Goal: Check status: Check status

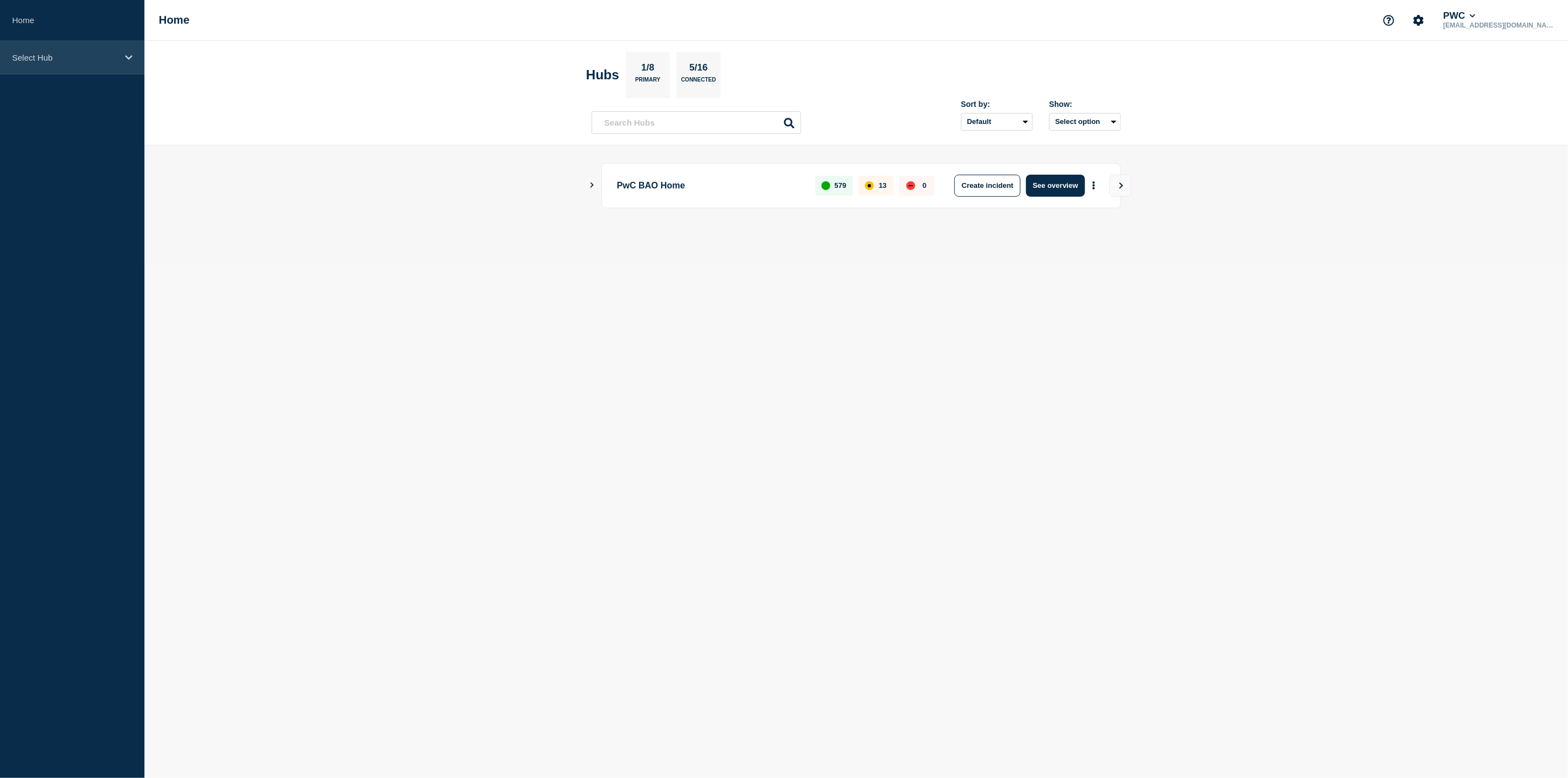
click at [124, 59] on div "Select Hub" at bounding box center [72, 58] width 144 height 34
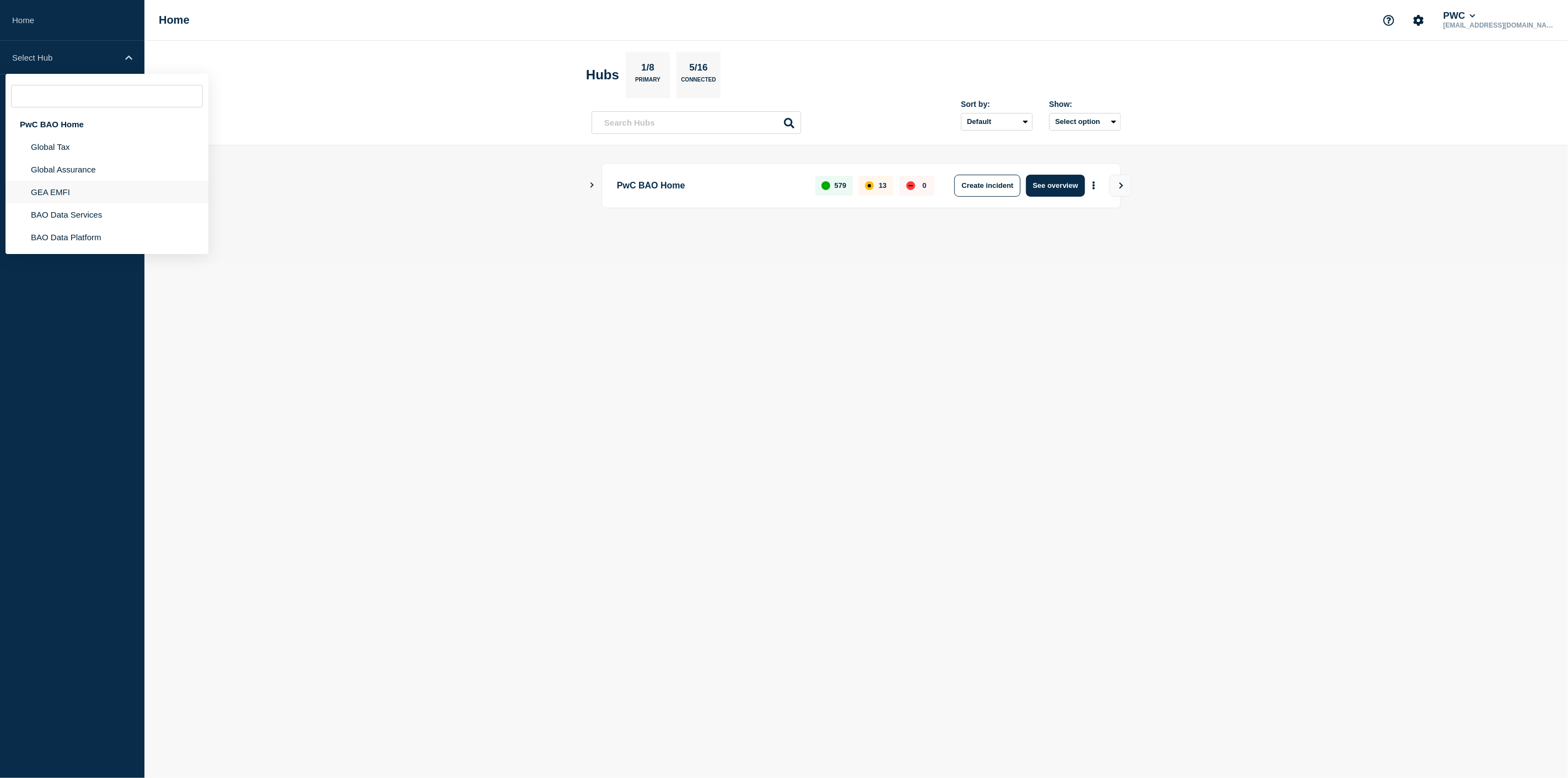
click at [76, 185] on li "GEA EMFI" at bounding box center [106, 191] width 203 height 22
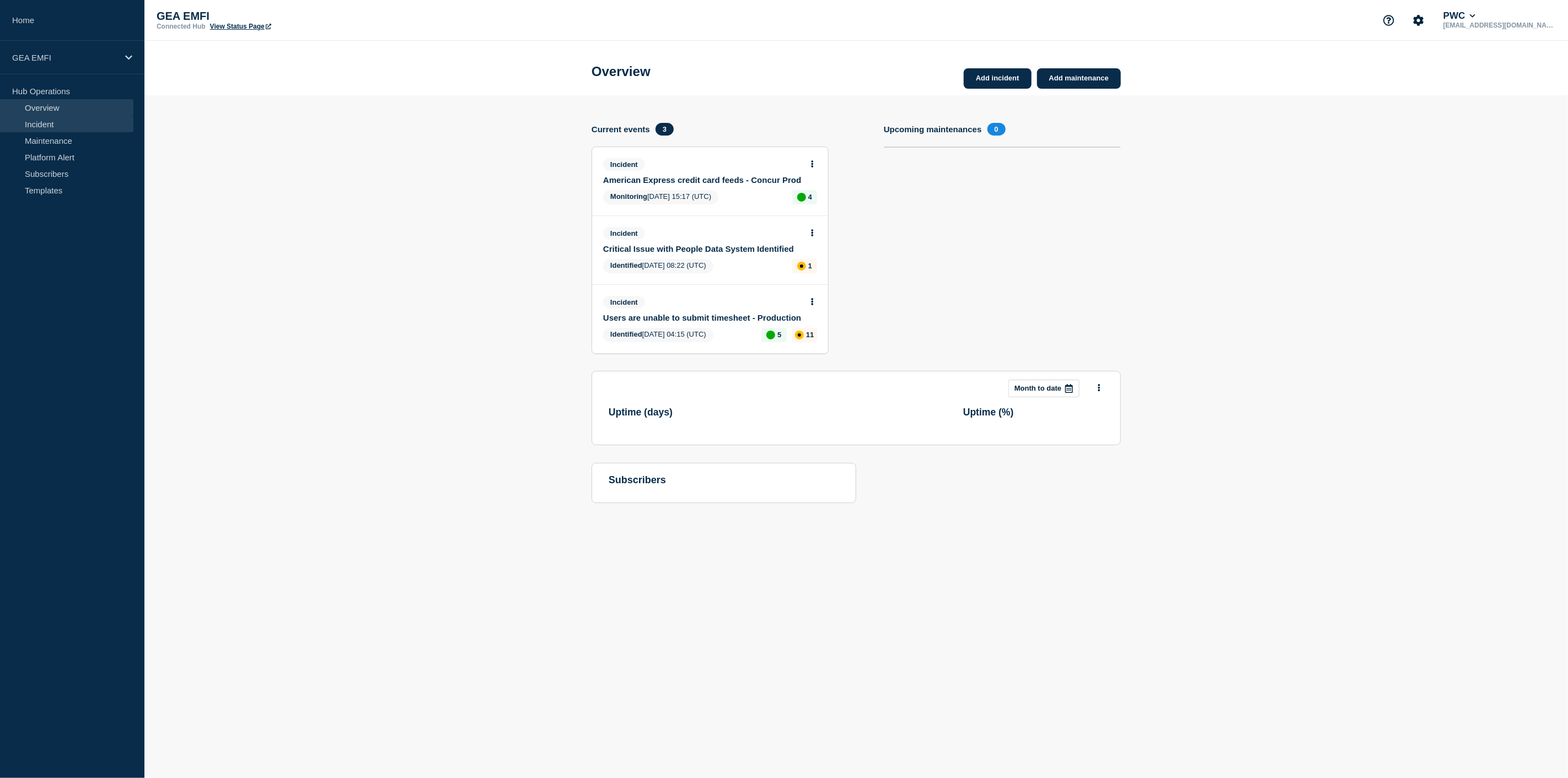
click at [63, 123] on link "Incident" at bounding box center [66, 123] width 133 height 16
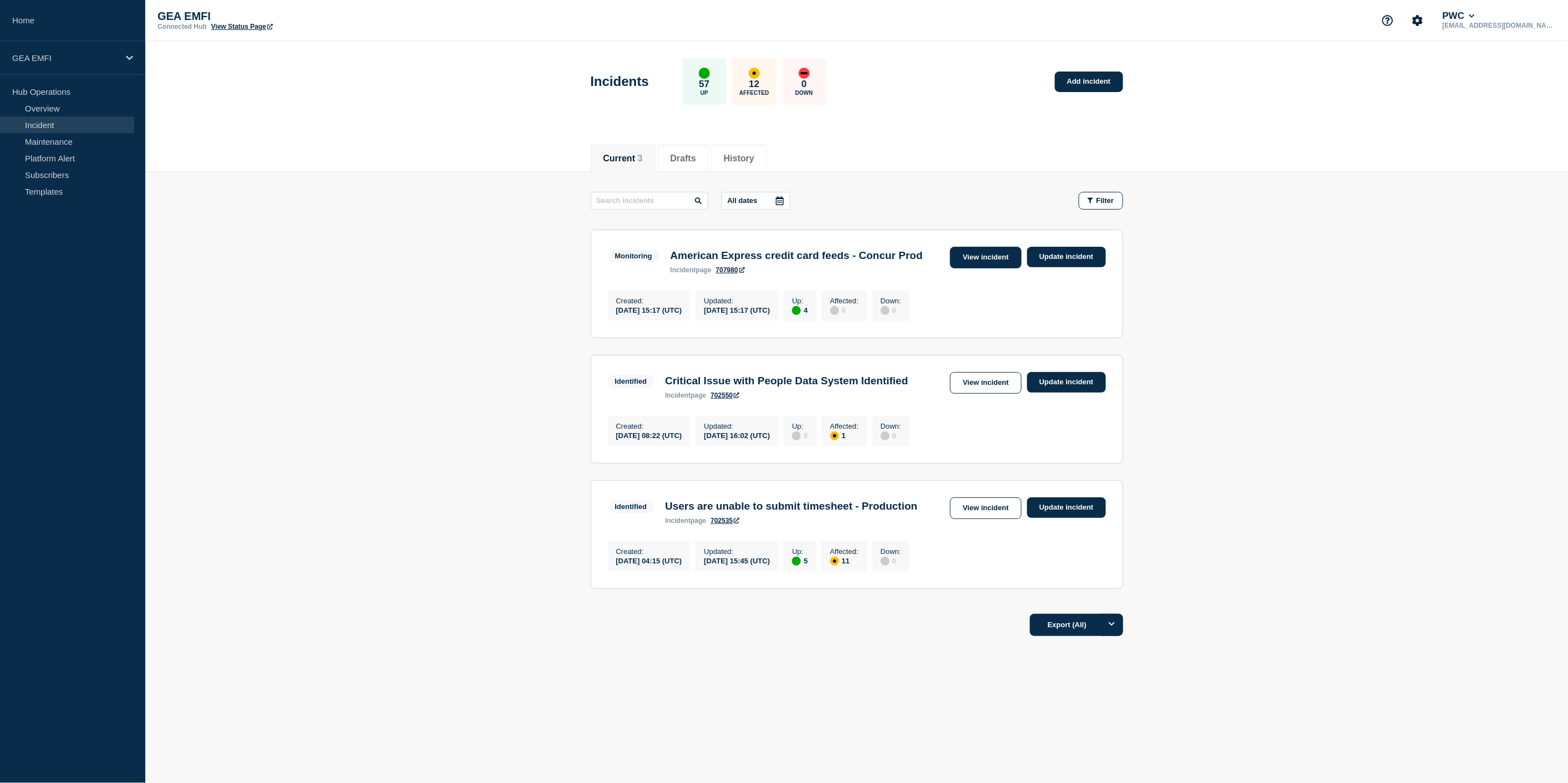
click at [983, 262] on link "View incident" at bounding box center [986, 258] width 71 height 22
